Goal: Find specific page/section: Find specific page/section

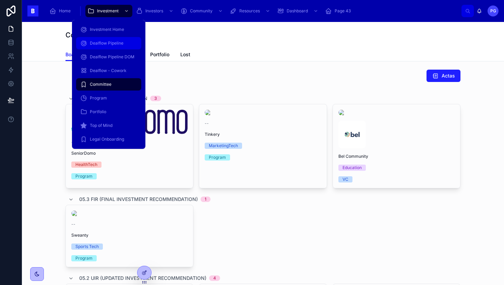
click at [113, 44] on span "Dealflow Pipeline" at bounding box center [107, 42] width 34 height 5
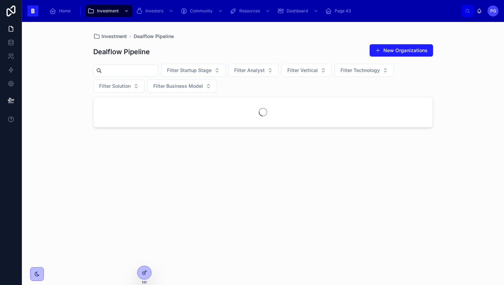
click at [152, 71] on input "text" at bounding box center [130, 71] width 56 height 10
type input "******"
click at [108, 105] on icon at bounding box center [108, 105] width 5 height 5
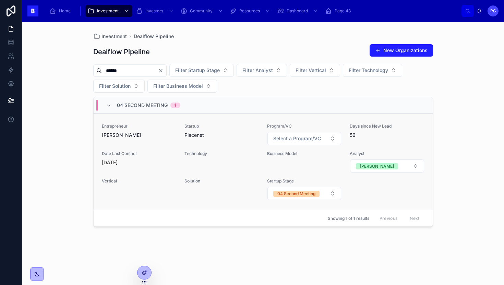
click at [230, 138] on span "Placenet" at bounding box center [221, 135] width 74 height 7
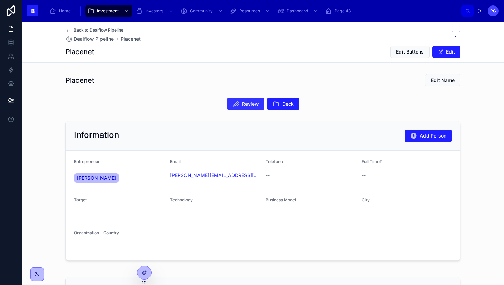
click at [243, 107] on span "Review" at bounding box center [250, 103] width 17 height 7
